Goal: Information Seeking & Learning: Learn about a topic

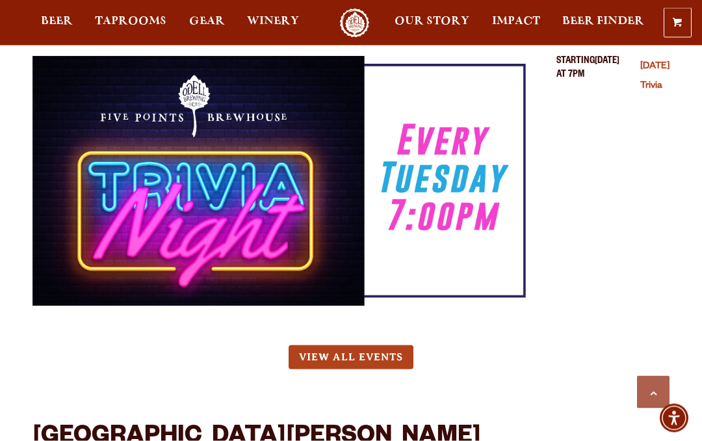
scroll to position [2258, 0]
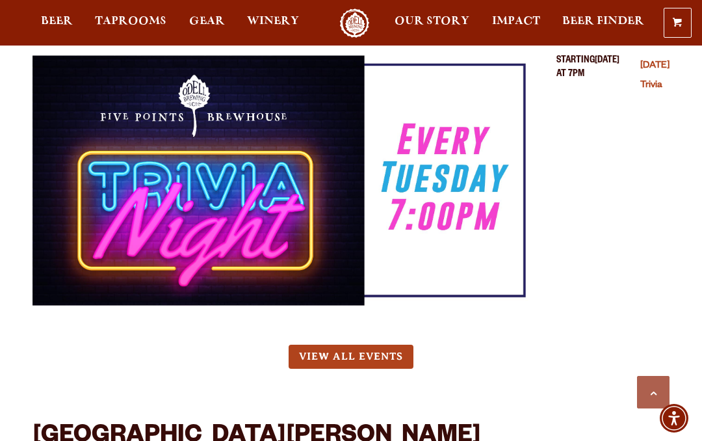
click at [379, 345] on link "View All Events" at bounding box center [351, 357] width 125 height 24
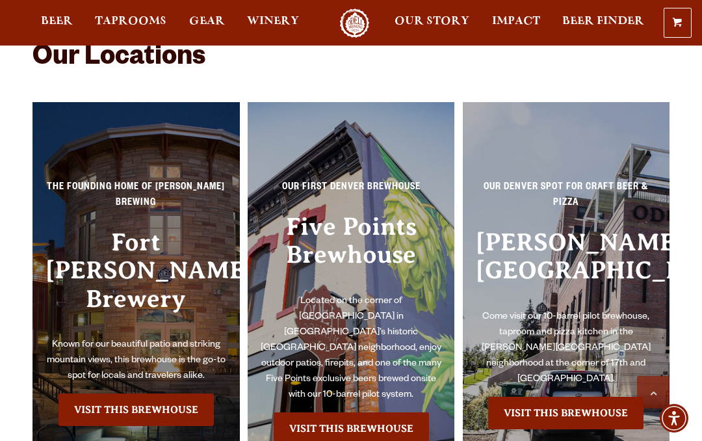
scroll to position [2469, 0]
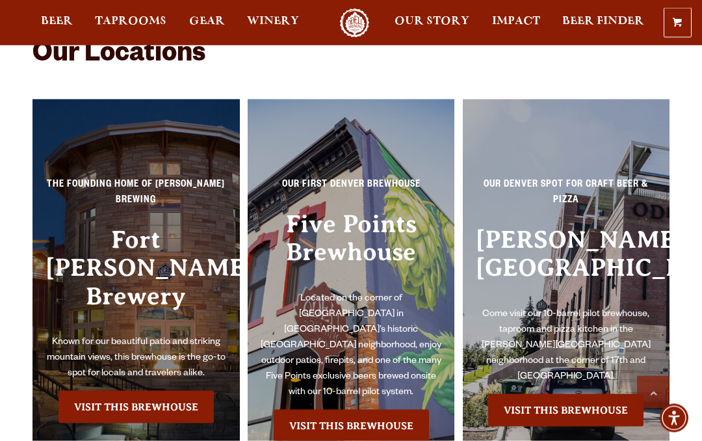
click at [82, 391] on link "Visit this Brewhouse" at bounding box center [136, 407] width 155 height 33
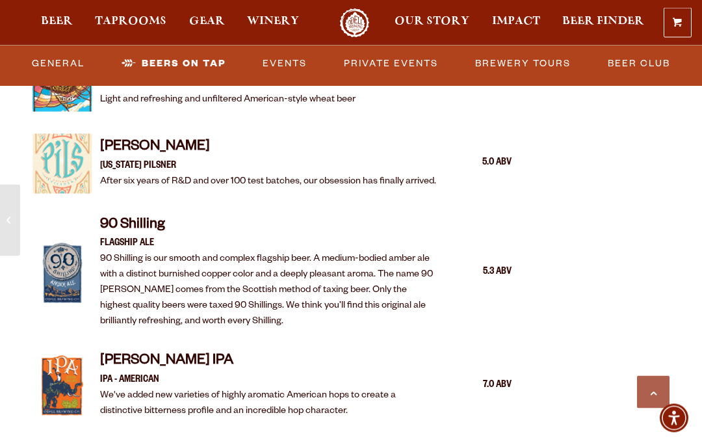
scroll to position [1575, 0]
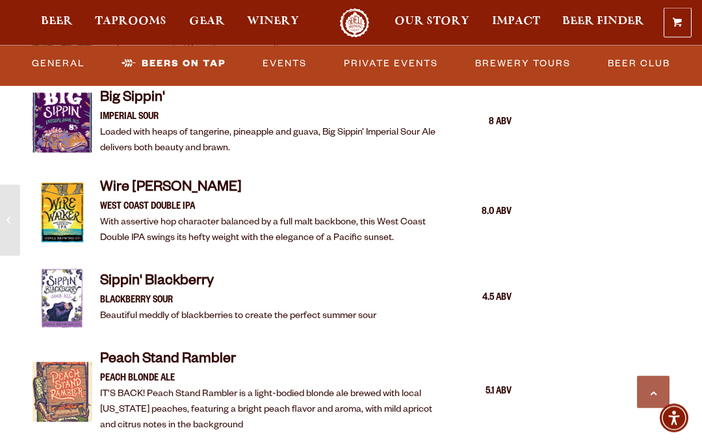
click at [289, 67] on link "Events" at bounding box center [285, 64] width 55 height 30
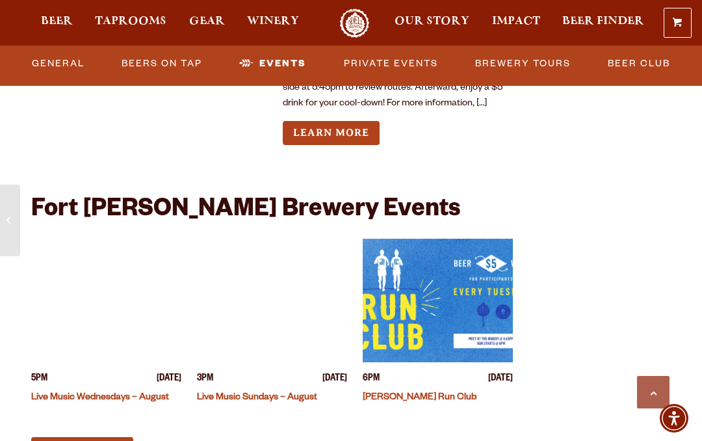
scroll to position [5286, 0]
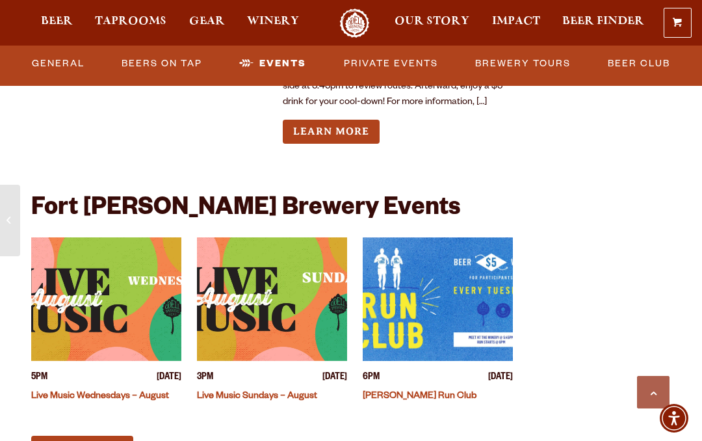
click at [291, 270] on img "View event details" at bounding box center [272, 299] width 150 height 124
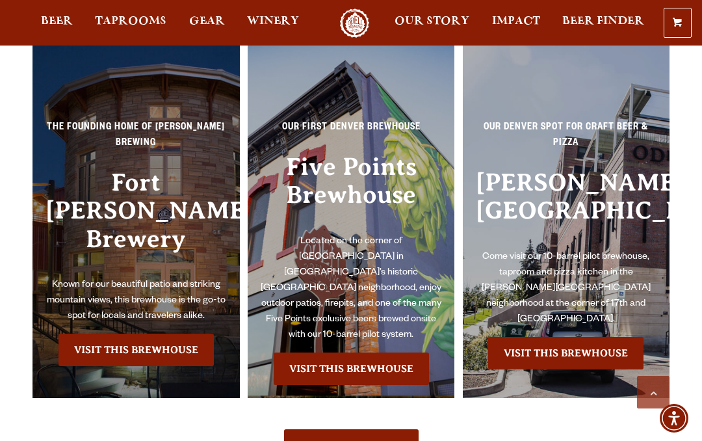
scroll to position [2524, 0]
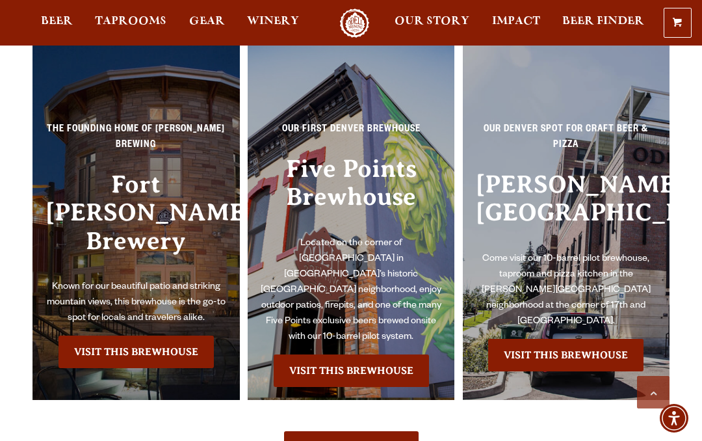
click at [94, 280] on p "Known for our beautiful patio and striking mountain views, this brewhouse is th…" at bounding box center [136, 303] width 181 height 47
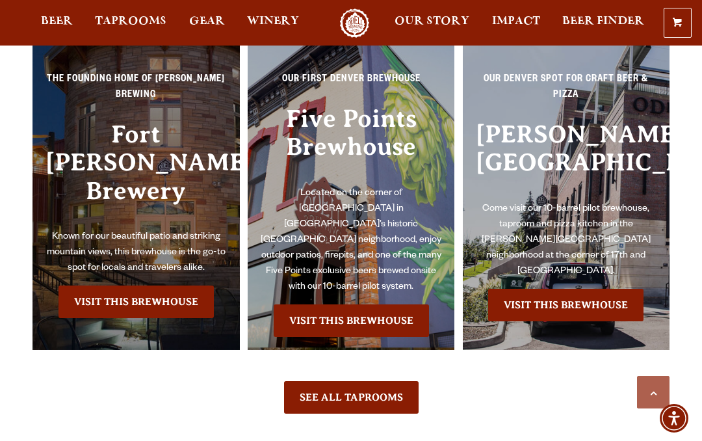
scroll to position [2601, 0]
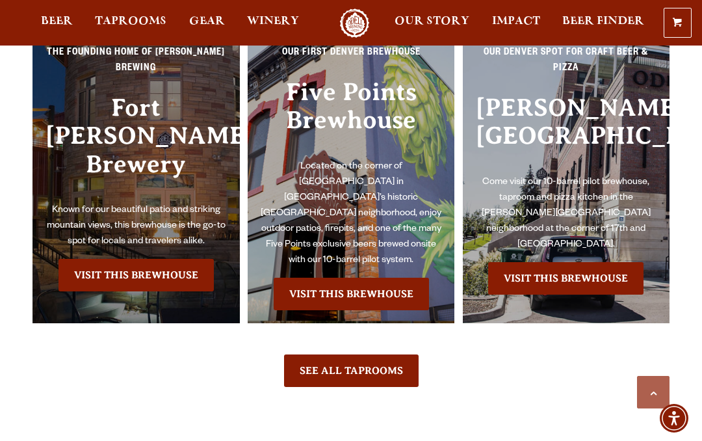
click at [131, 259] on link "Visit this Brewhouse" at bounding box center [136, 275] width 155 height 33
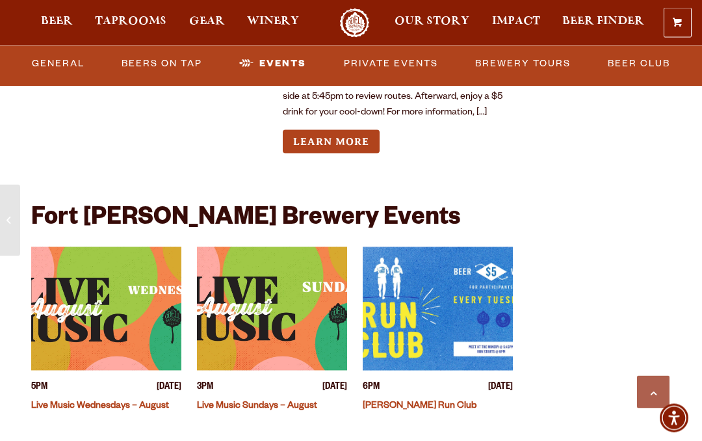
scroll to position [3367, 0]
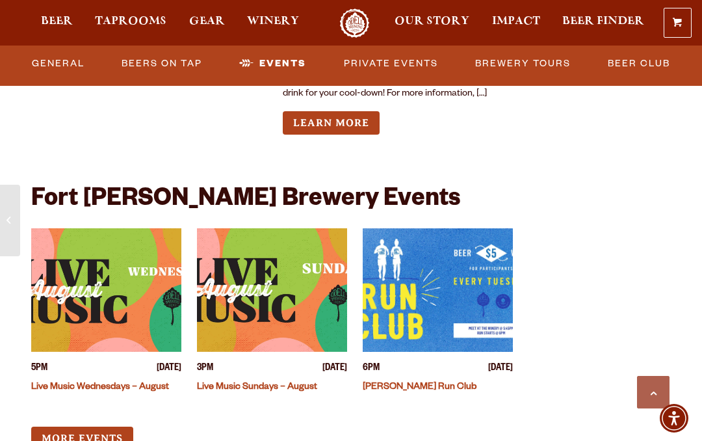
click at [407, 63] on link "Private Events" at bounding box center [391, 64] width 105 height 30
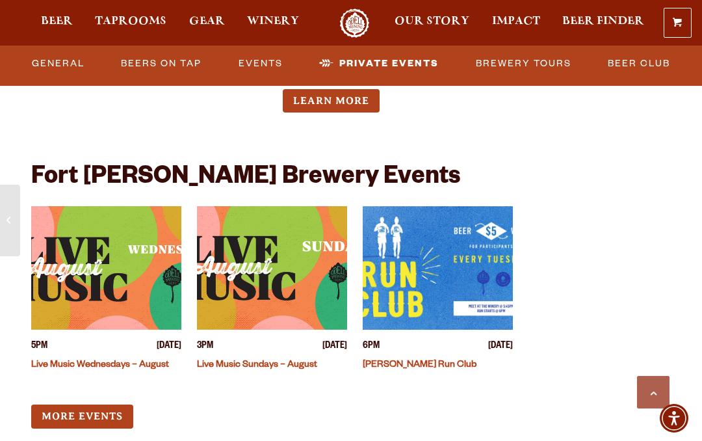
scroll to position [3393, 0]
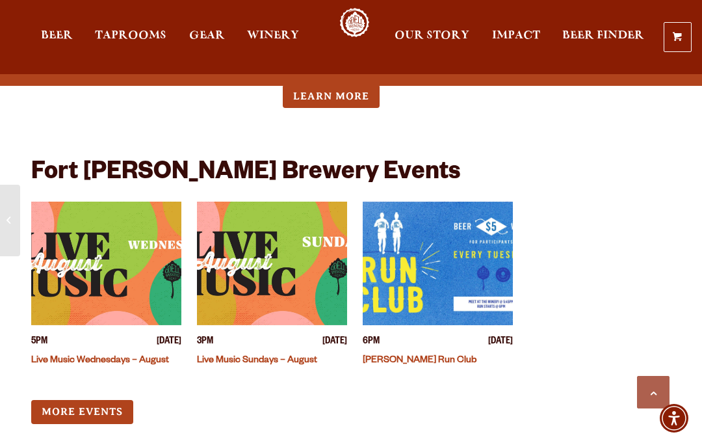
click at [110, 400] on link "More Events" at bounding box center [82, 412] width 102 height 24
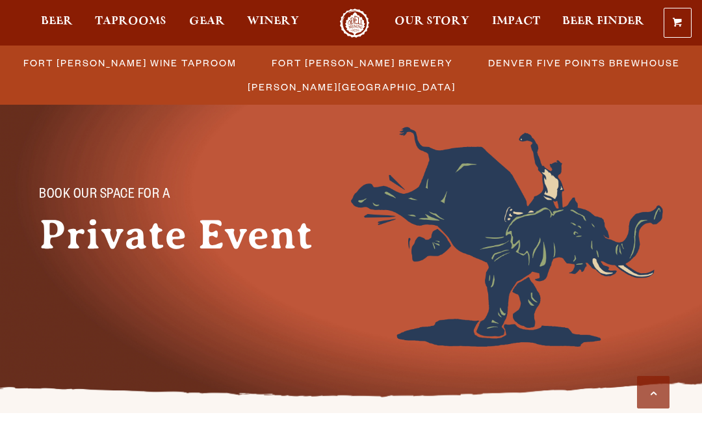
scroll to position [504, 0]
